Goal: Information Seeking & Learning: Learn about a topic

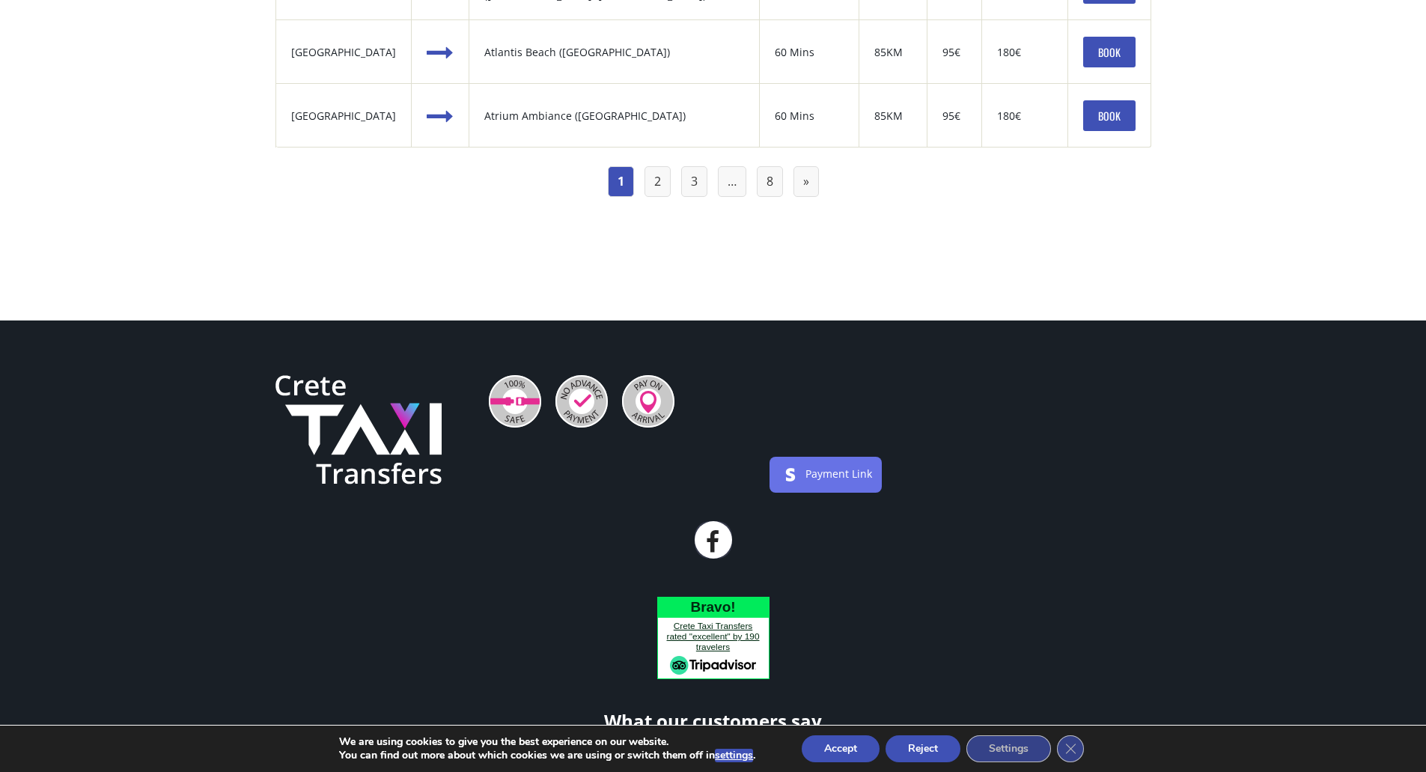
scroll to position [1796, 0]
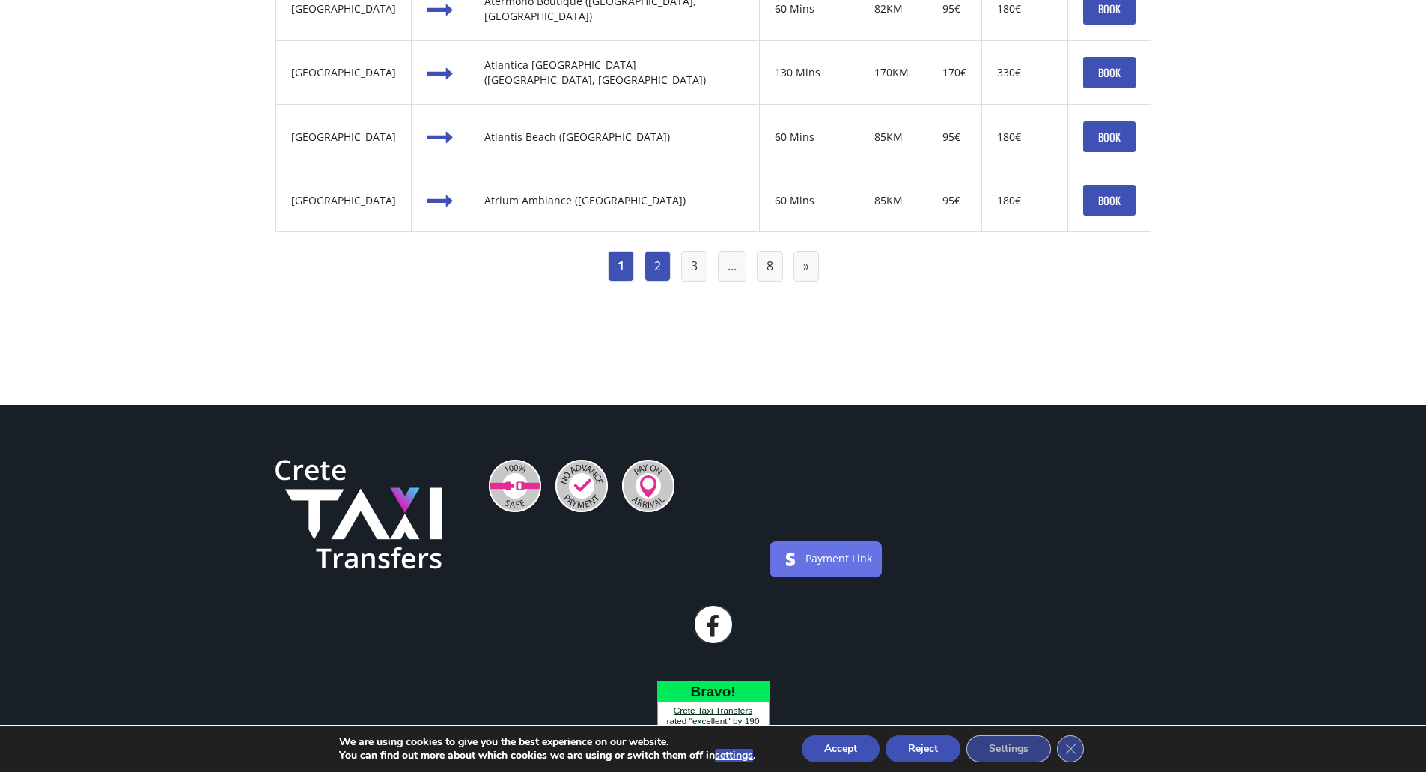
click at [661, 263] on link "2" at bounding box center [657, 266] width 26 height 31
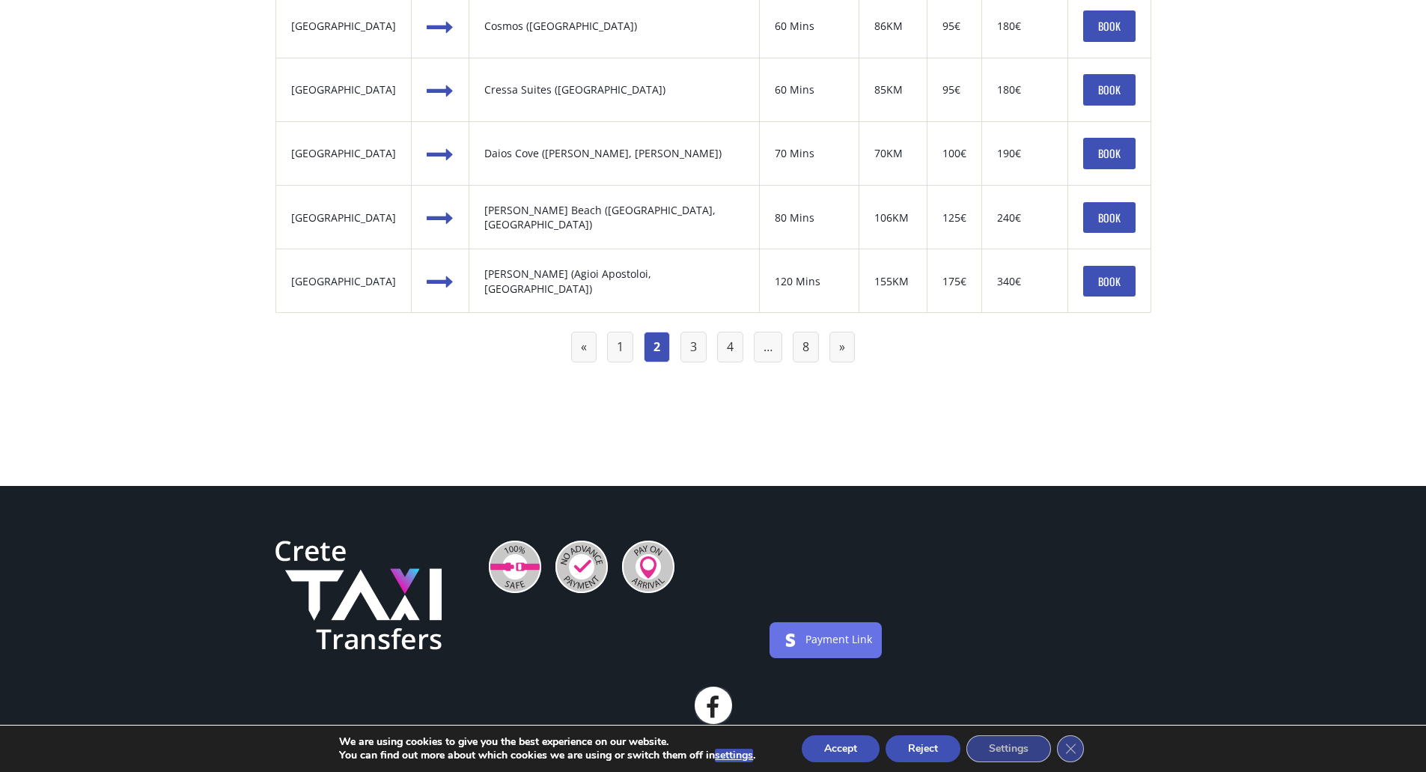
scroll to position [1722, 0]
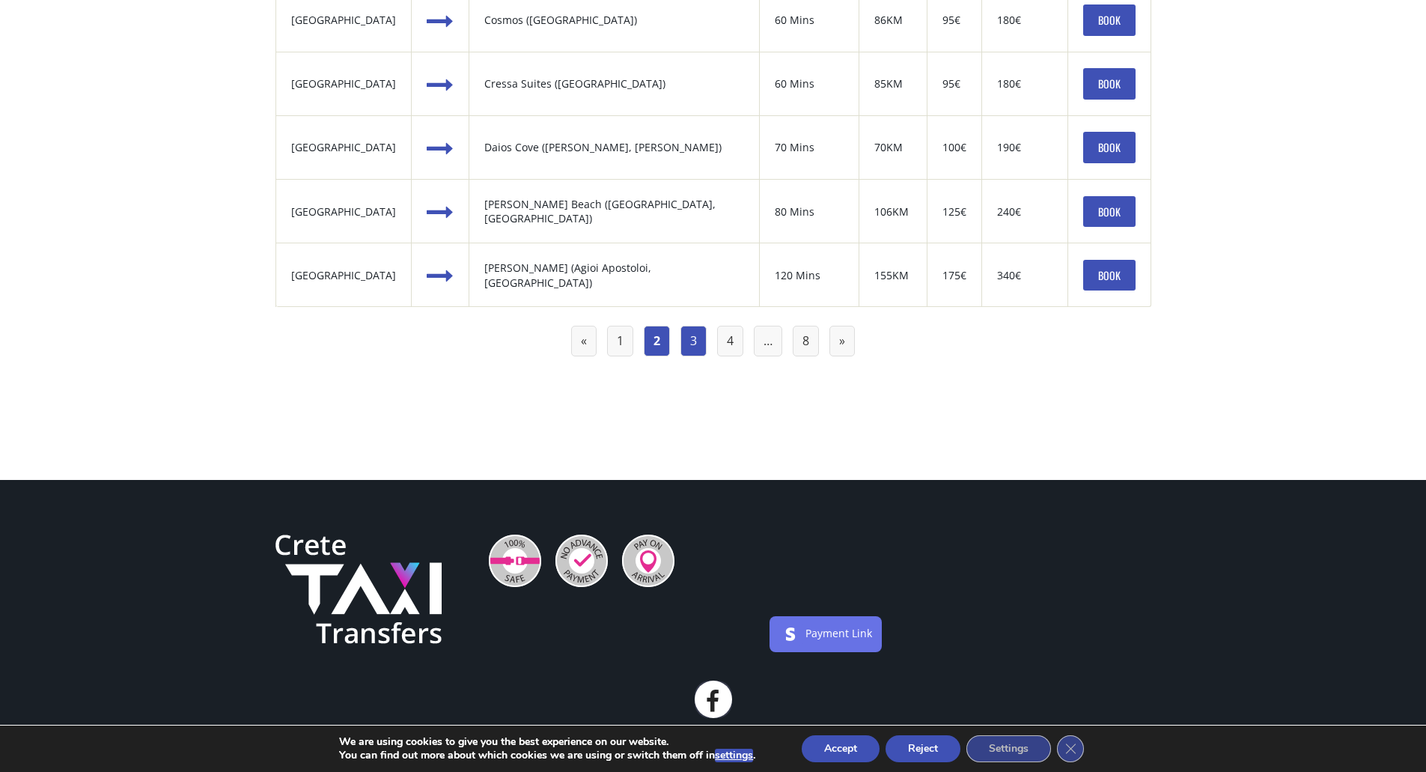
click at [694, 340] on link "3" at bounding box center [693, 341] width 26 height 31
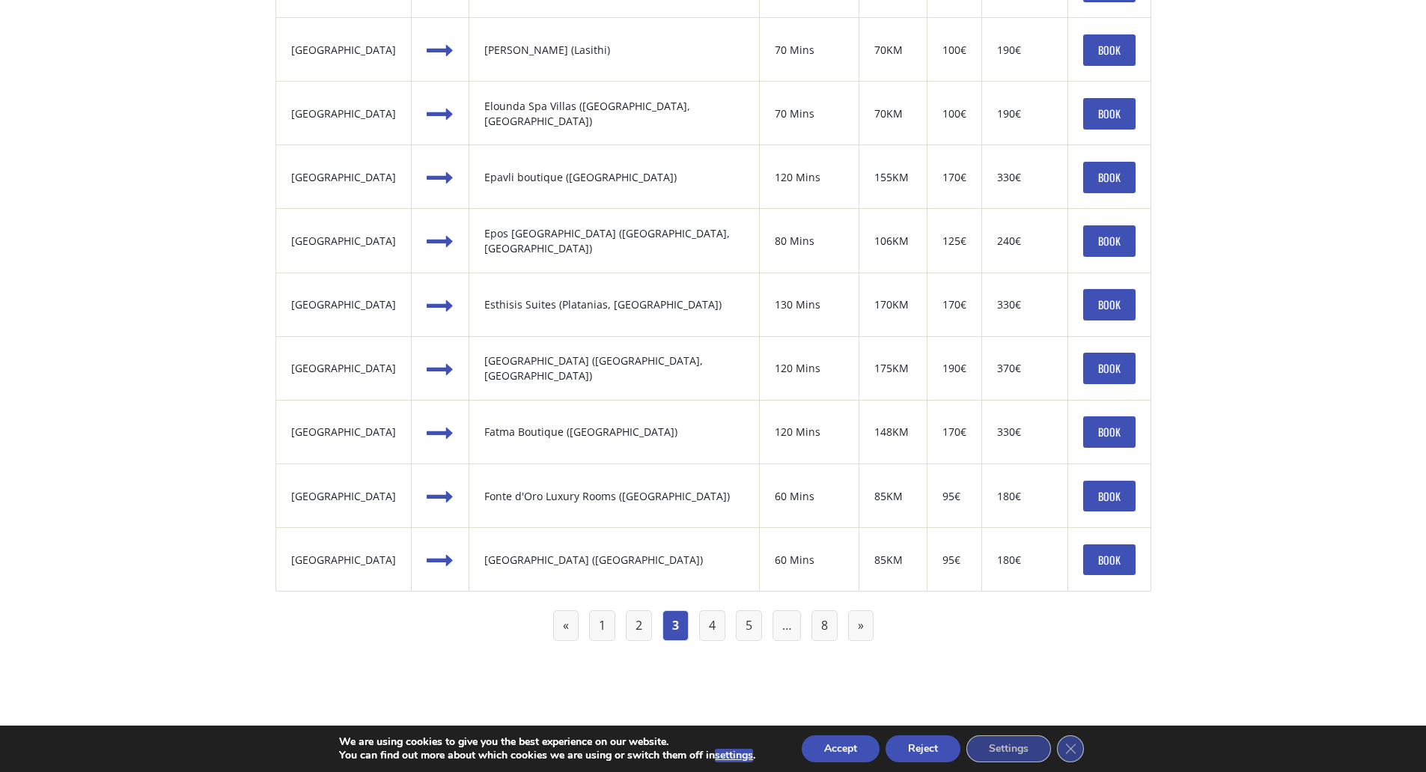
scroll to position [1572, 0]
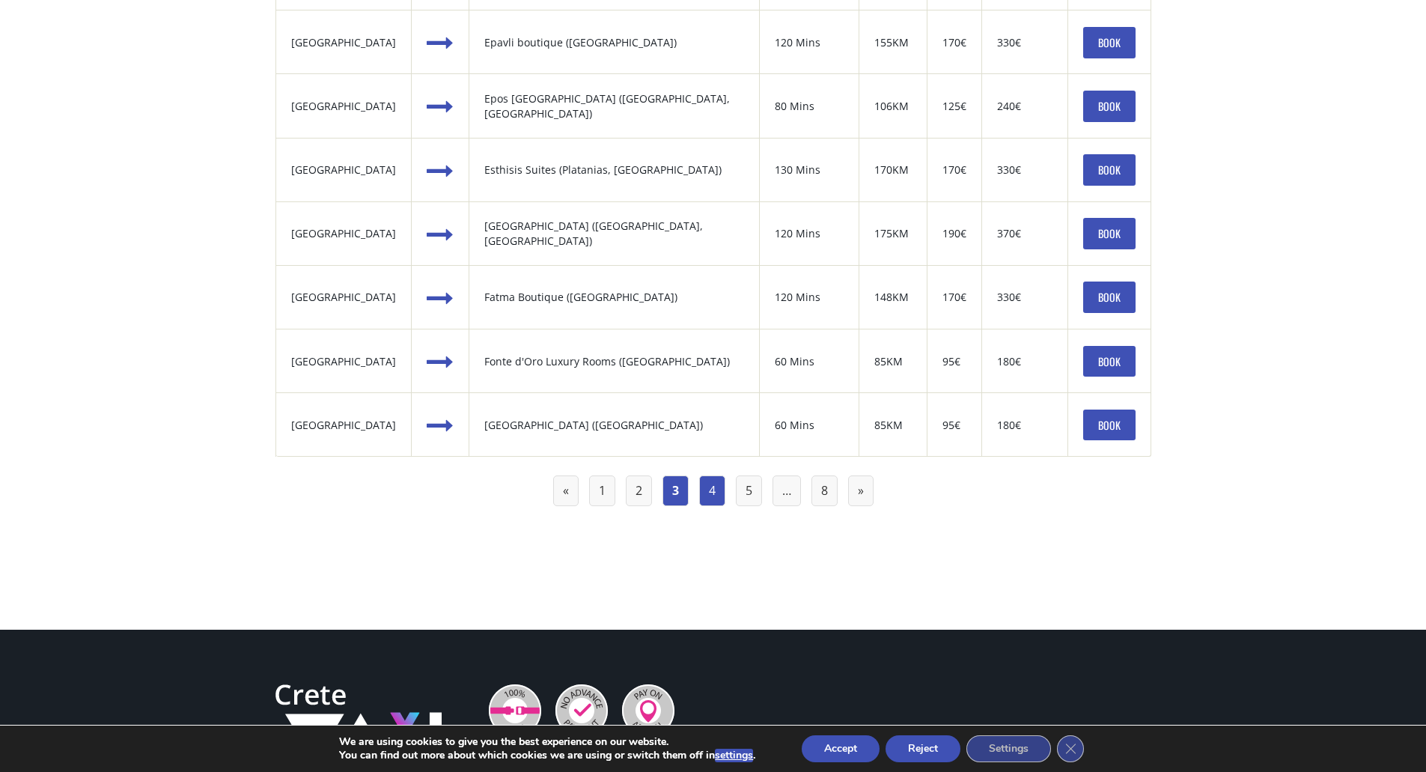
click at [713, 490] on link "4" at bounding box center [712, 490] width 26 height 31
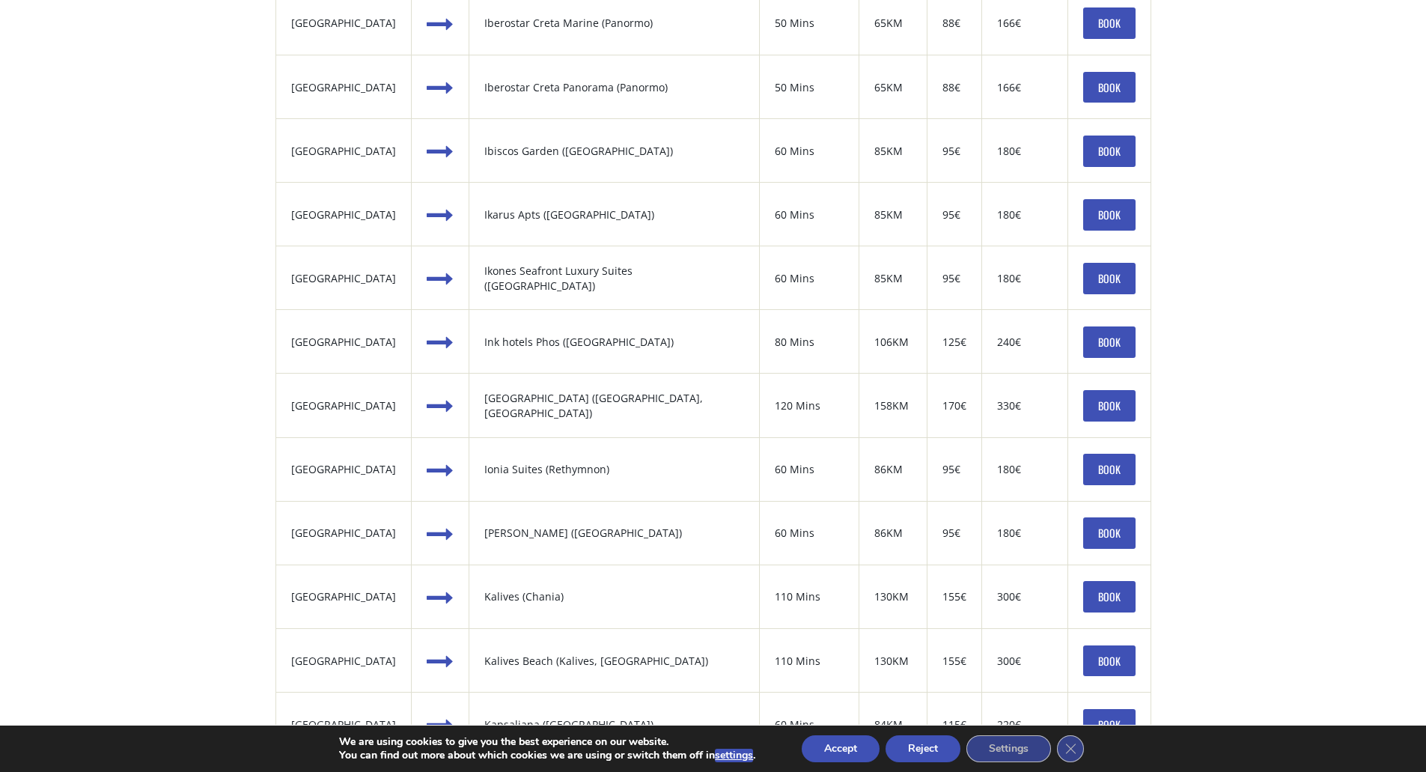
scroll to position [1497, 0]
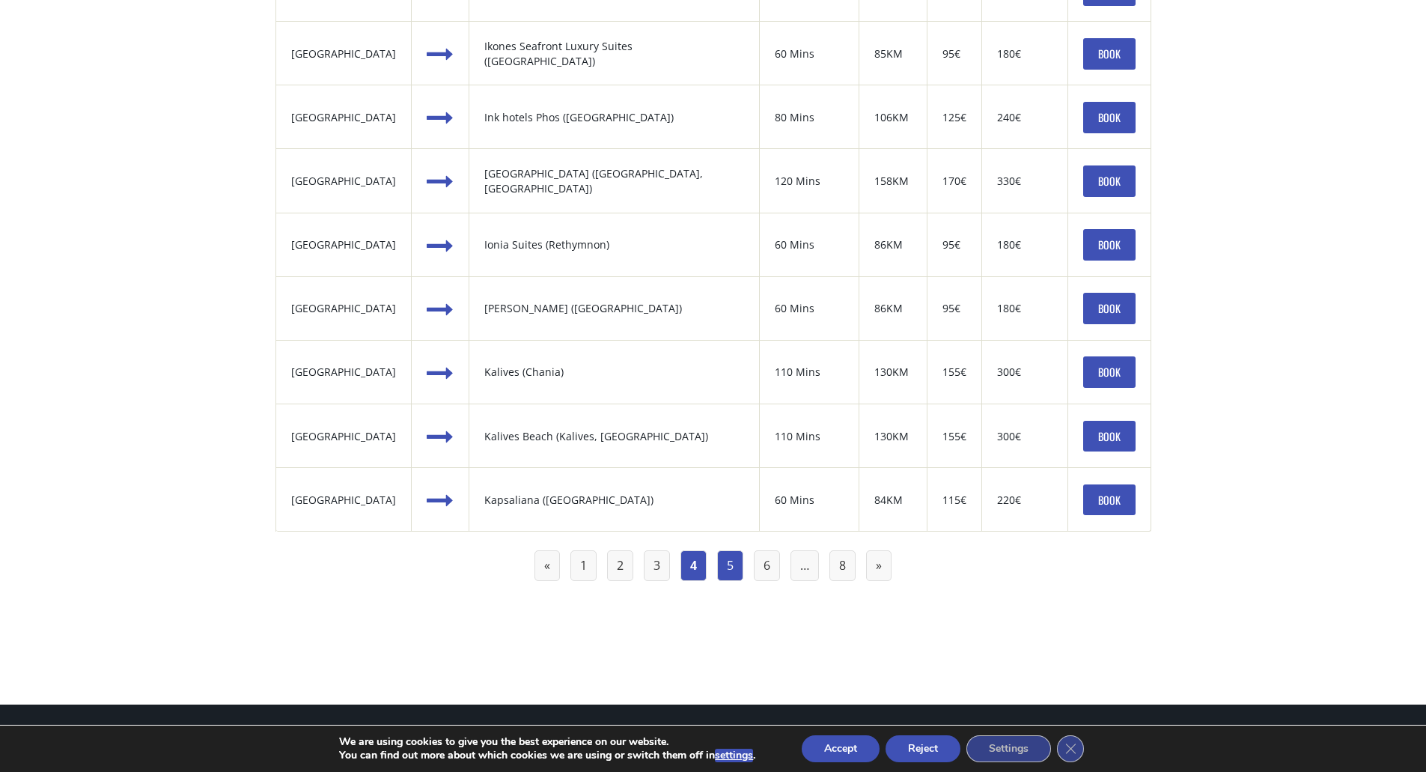
click at [722, 562] on link "5" at bounding box center [730, 565] width 26 height 31
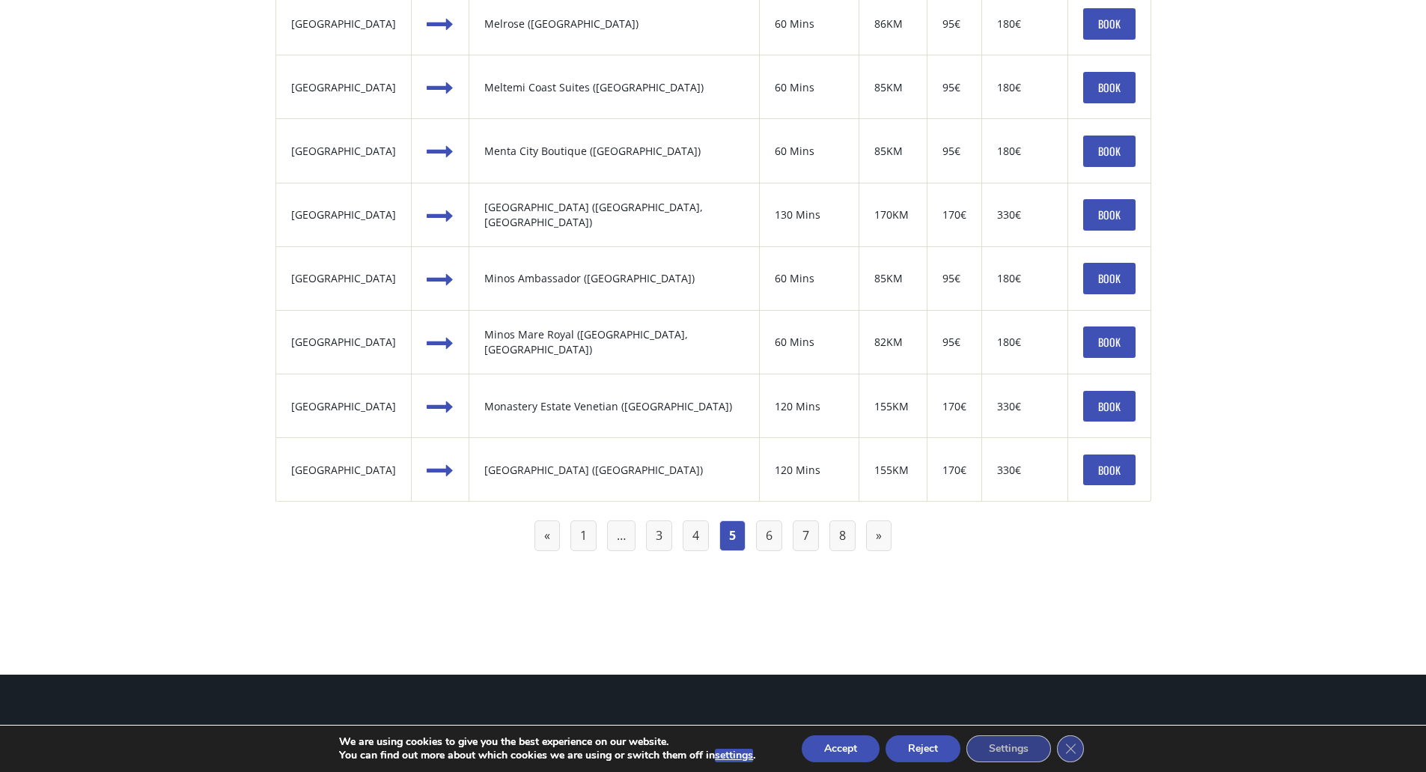
scroll to position [1796, 0]
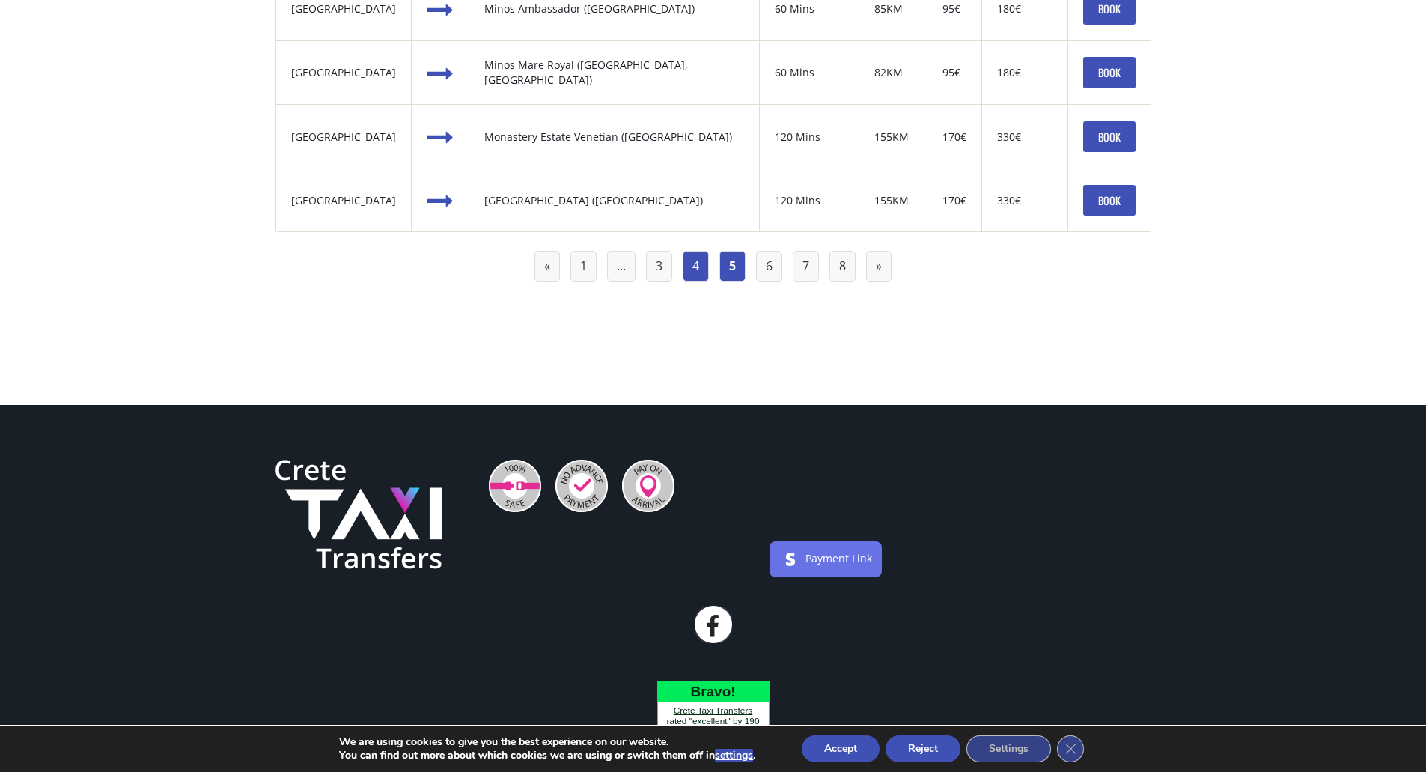
click at [693, 264] on link "4" at bounding box center [696, 266] width 26 height 31
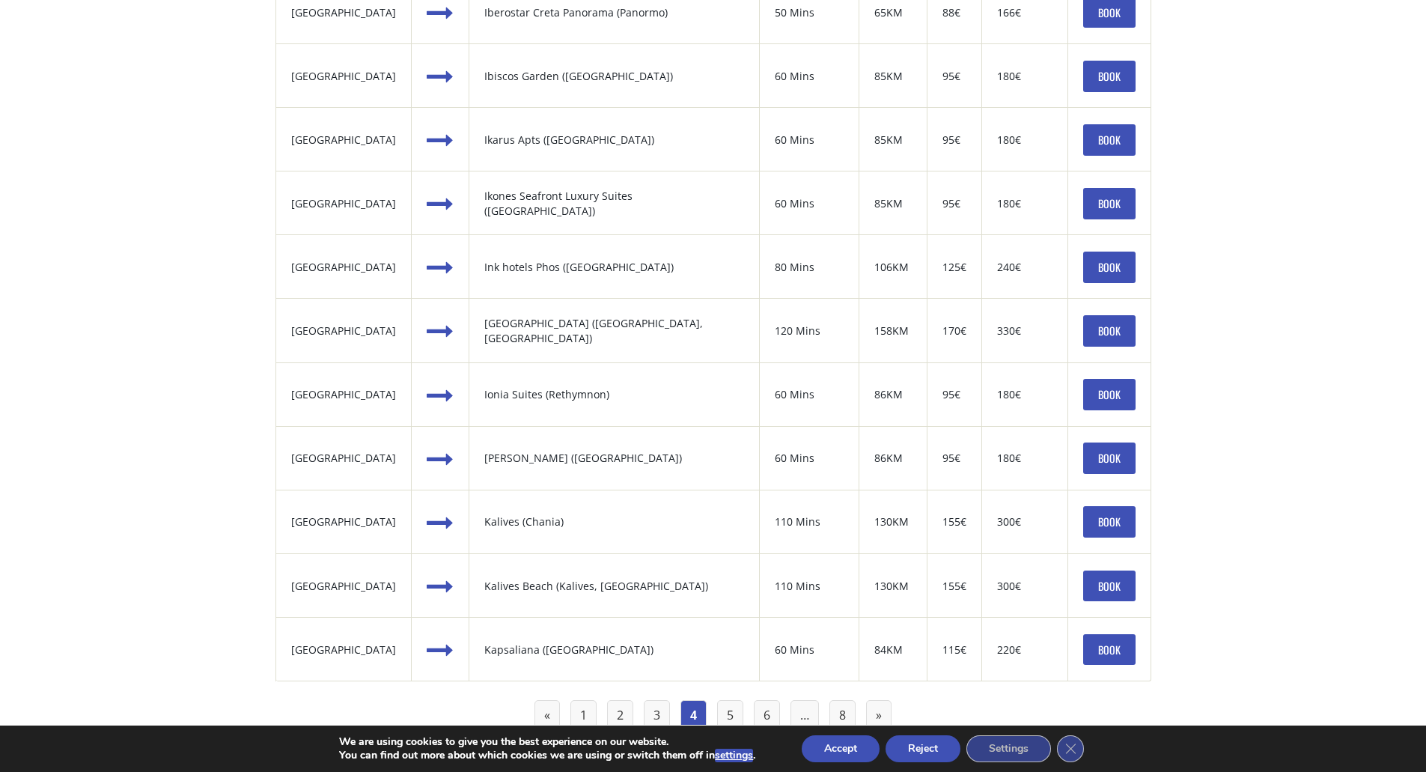
scroll to position [1572, 0]
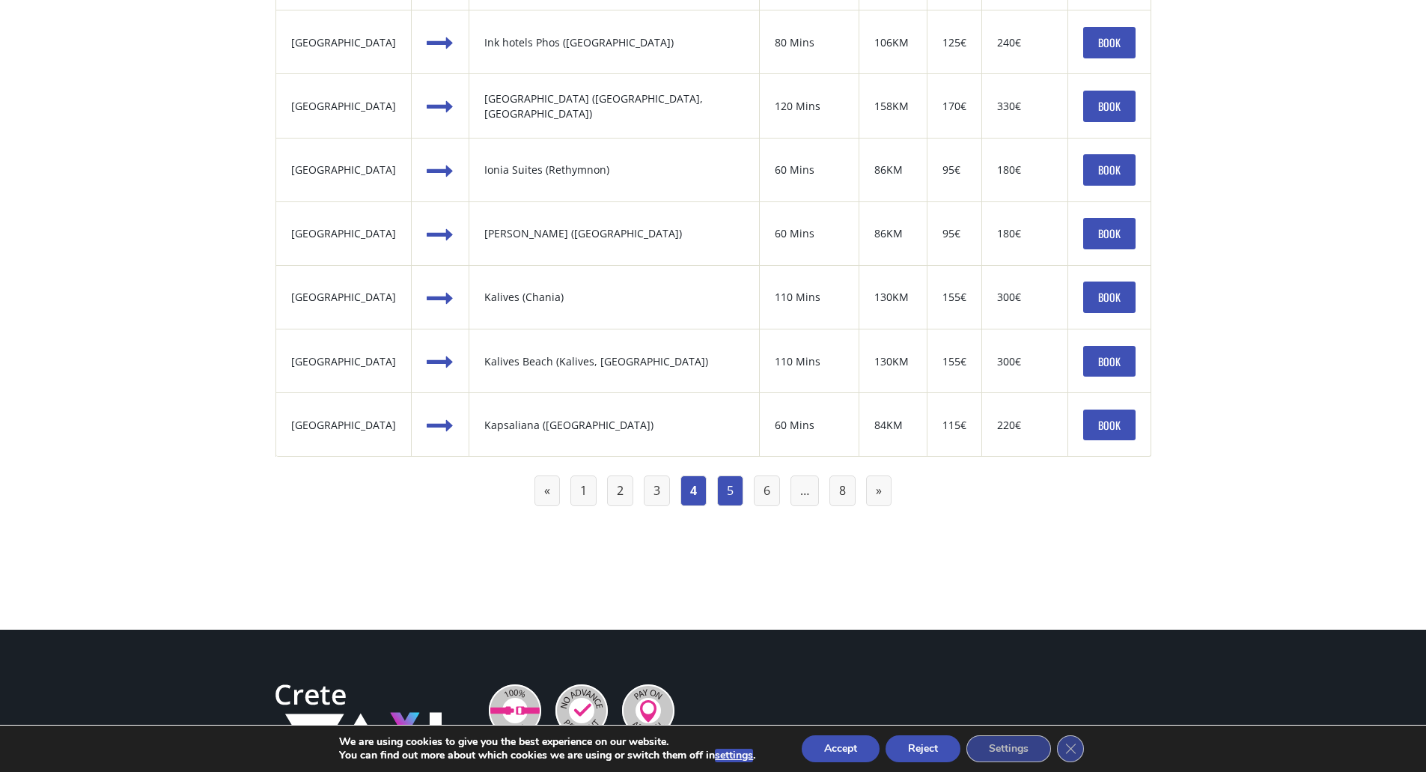
click at [725, 490] on link "5" at bounding box center [730, 490] width 26 height 31
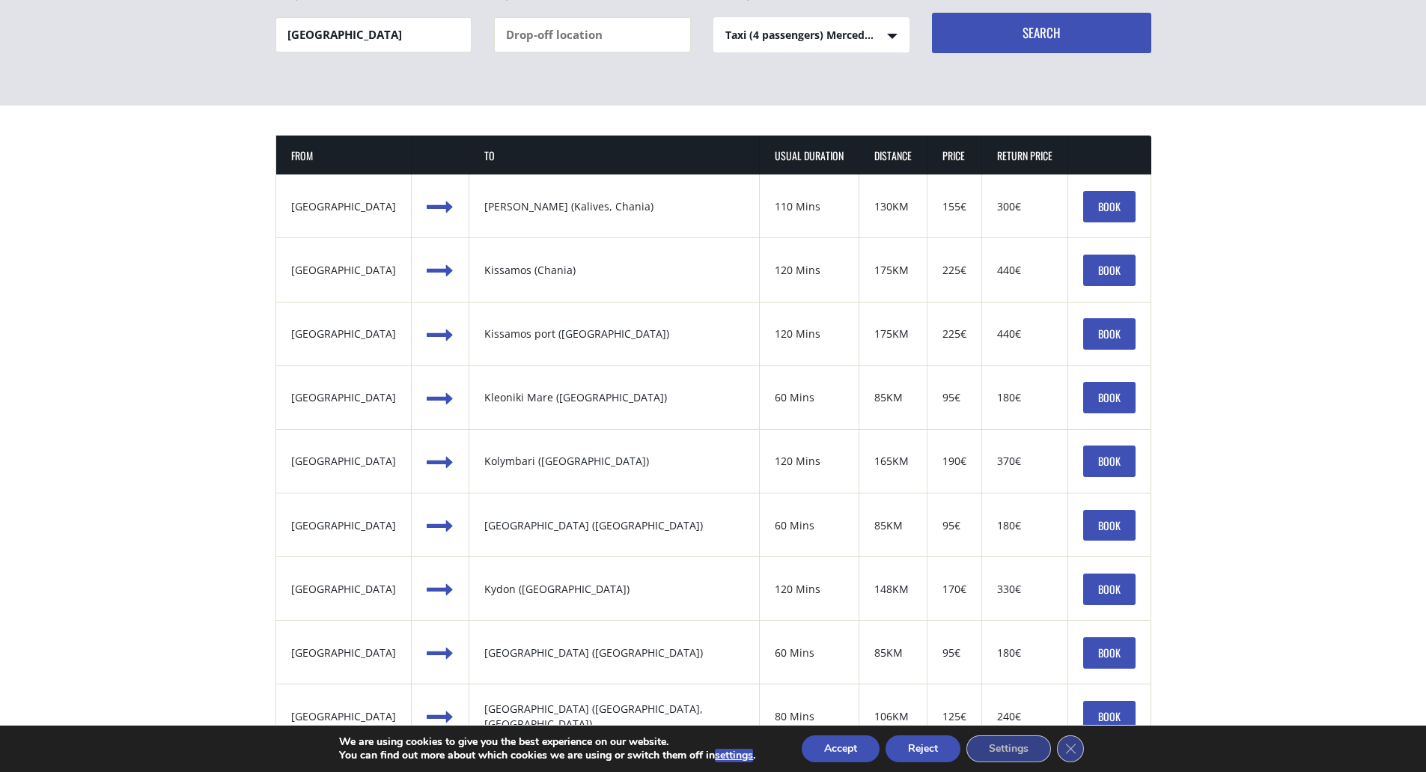
scroll to position [225, 0]
